Goal: Information Seeking & Learning: Learn about a topic

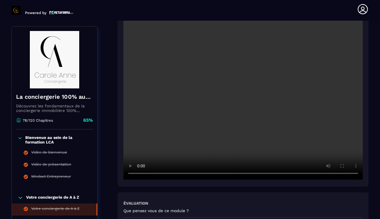
scroll to position [117, 0]
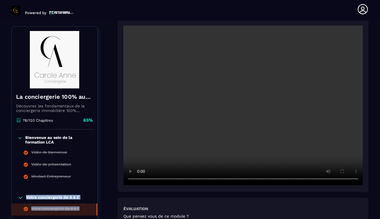
drag, startPoint x: 81, startPoint y: 183, endPoint x: 84, endPoint y: 215, distance: 32.3
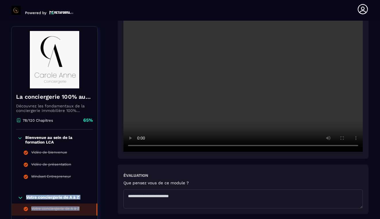
scroll to position [167, 0]
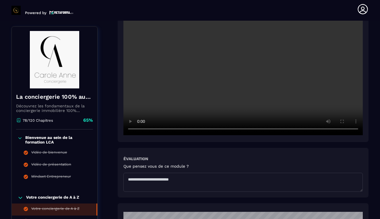
drag, startPoint x: 138, startPoint y: 197, endPoint x: 149, endPoint y: 87, distance: 110.6
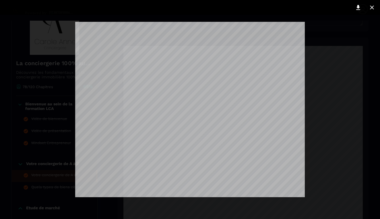
scroll to position [418, 0]
click at [358, 8] on icon at bounding box center [358, 7] width 7 height 7
click at [375, 8] on icon at bounding box center [372, 7] width 7 height 7
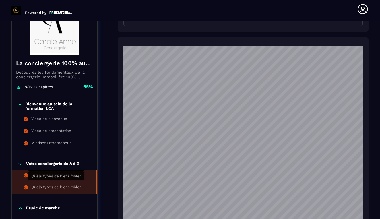
click at [53, 185] on div "Quels types de biens cibler" at bounding box center [56, 188] width 50 height 6
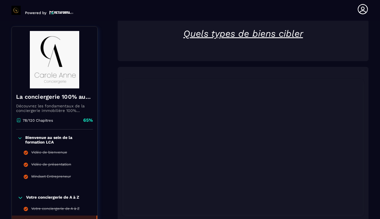
scroll to position [60, 0]
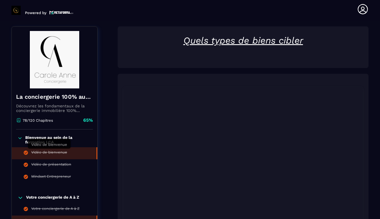
click at [54, 152] on div "Vidéo de bienvenue" at bounding box center [49, 153] width 36 height 6
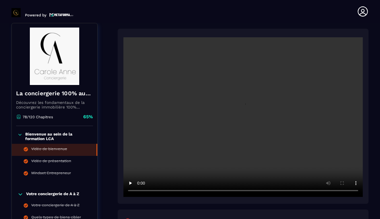
scroll to position [2, 0]
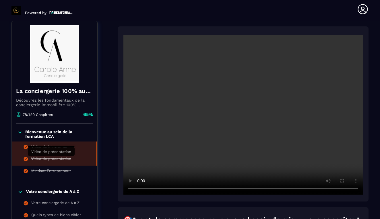
click at [49, 158] on div "Vidéo de présentation" at bounding box center [51, 160] width 40 height 6
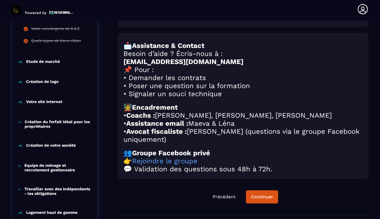
scroll to position [235, 0]
click at [180, 165] on link "Rejoindre le groupe" at bounding box center [165, 161] width 66 height 8
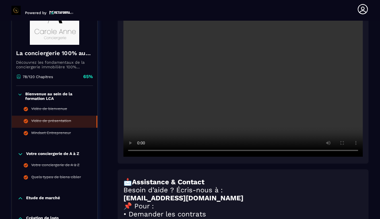
scroll to position [97, 0]
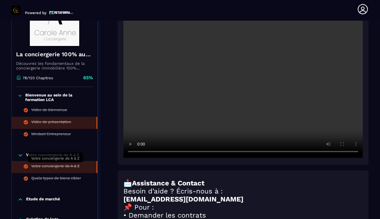
click at [60, 168] on div "Votre conciergerie de A à Z" at bounding box center [55, 167] width 48 height 6
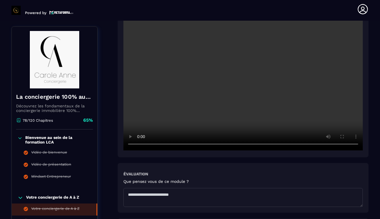
scroll to position [150, 0]
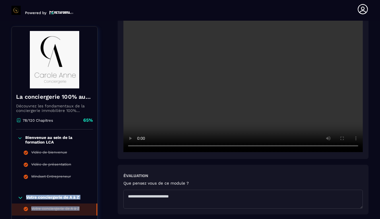
drag, startPoint x: 96, startPoint y: 209, endPoint x: 93, endPoint y: 199, distance: 10.5
click at [93, 199] on div "Votre conciergerie de A à Z Votre conciergerie de A à Z Quels types de biens ci…" at bounding box center [55, 211] width 86 height 44
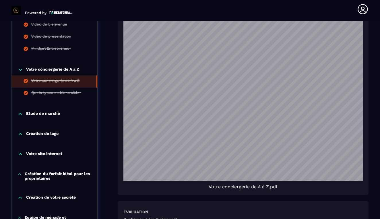
scroll to position [428, 0]
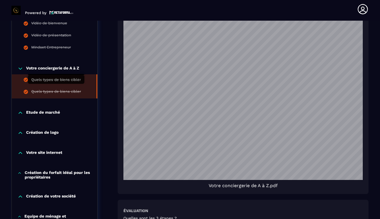
click at [62, 89] on div "Quels types de biens cibler" at bounding box center [56, 92] width 50 height 6
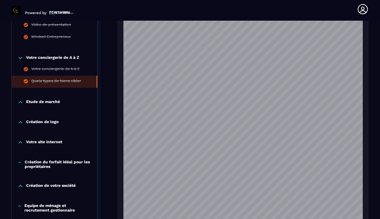
scroll to position [353, 0]
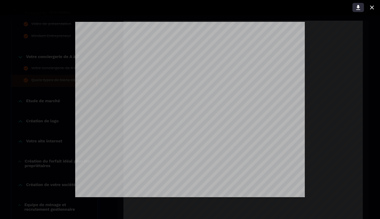
click at [359, 8] on icon at bounding box center [358, 7] width 7 height 7
click at [371, 8] on icon at bounding box center [372, 7] width 7 height 7
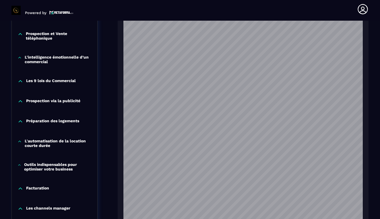
scroll to position [590, 0]
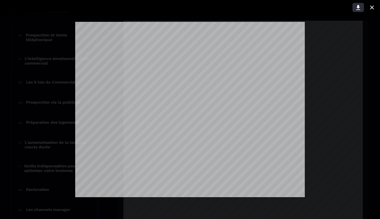
click at [361, 7] on icon at bounding box center [358, 7] width 7 height 7
click at [359, 7] on icon at bounding box center [359, 7] width 4 height 5
click at [373, 6] on icon at bounding box center [372, 7] width 7 height 7
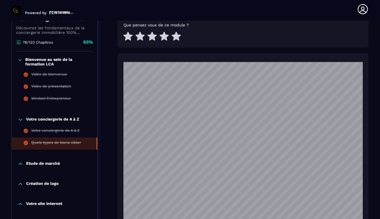
scroll to position [307, 0]
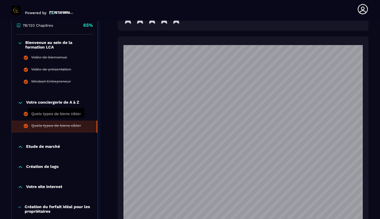
click at [57, 124] on div "Quels types de biens cibler" at bounding box center [56, 127] width 50 height 6
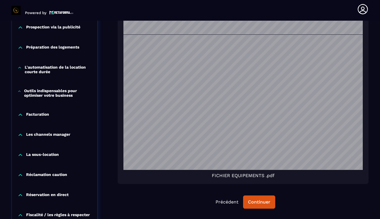
scroll to position [272, 0]
click at [262, 202] on div "Continuer" at bounding box center [259, 202] width 22 height 6
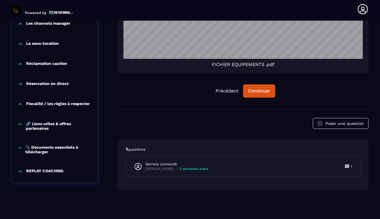
scroll to position [777, 0]
click at [262, 91] on div "Continuer" at bounding box center [259, 91] width 22 height 6
click at [262, 90] on div "Continuer" at bounding box center [259, 91] width 22 height 6
click at [253, 90] on div "Continuer" at bounding box center [259, 91] width 22 height 6
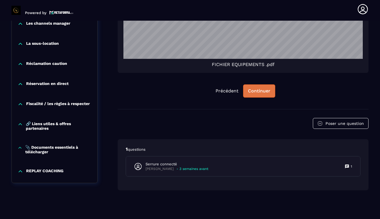
click at [257, 91] on div "Continuer" at bounding box center [259, 91] width 22 height 6
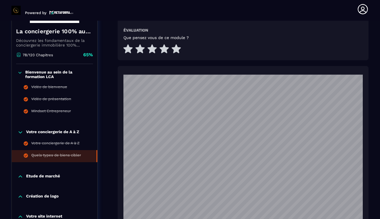
scroll to position [280, 0]
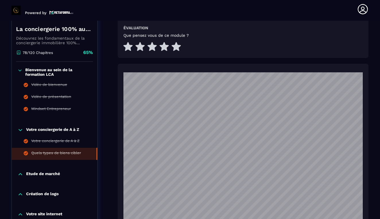
click at [45, 172] on p "Etude de marché" at bounding box center [43, 175] width 34 height 6
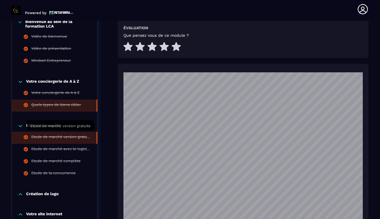
click at [55, 135] on div "Etude de marché version gratuite" at bounding box center [60, 138] width 59 height 6
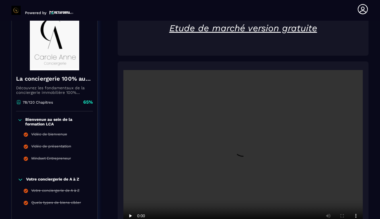
scroll to position [71, 0]
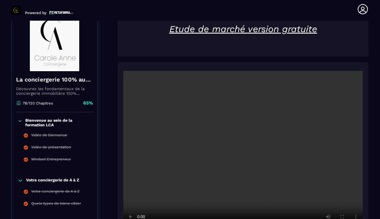
drag, startPoint x: 244, startPoint y: 151, endPoint x: 135, endPoint y: 111, distance: 116.2
click at [135, 111] on video at bounding box center [244, 151] width 240 height 160
click at [212, 155] on video at bounding box center [244, 151] width 240 height 160
click at [199, 189] on video at bounding box center [244, 151] width 240 height 160
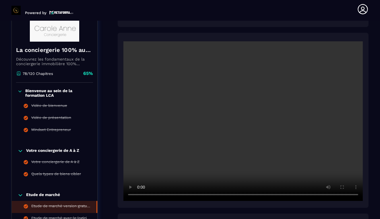
scroll to position [101, 0]
click at [163, 78] on video at bounding box center [244, 121] width 240 height 160
